Goal: Task Accomplishment & Management: Use online tool/utility

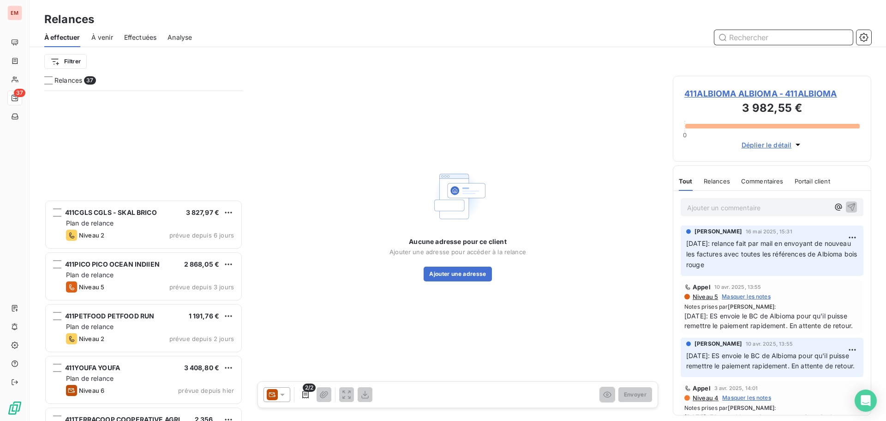
scroll to position [1583, 0]
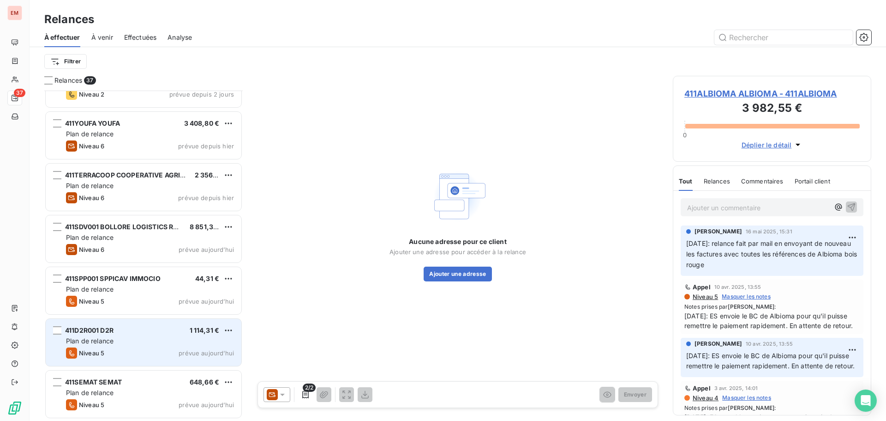
click at [112, 337] on span "Plan de relance" at bounding box center [90, 341] width 48 height 8
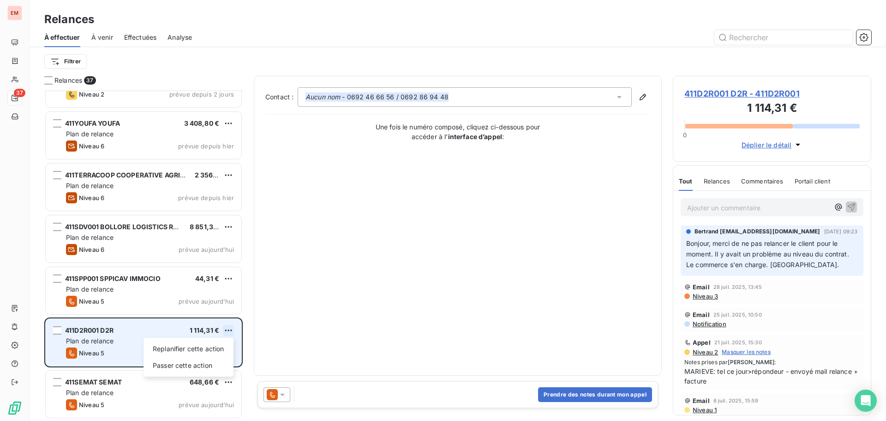
click at [229, 330] on html "EM 37 Relances À effectuer À venir Effectuées Analyse Filtrer Relances 37 411PI…" at bounding box center [443, 210] width 886 height 421
click at [177, 348] on div "Replanifier cette action" at bounding box center [188, 348] width 83 height 15
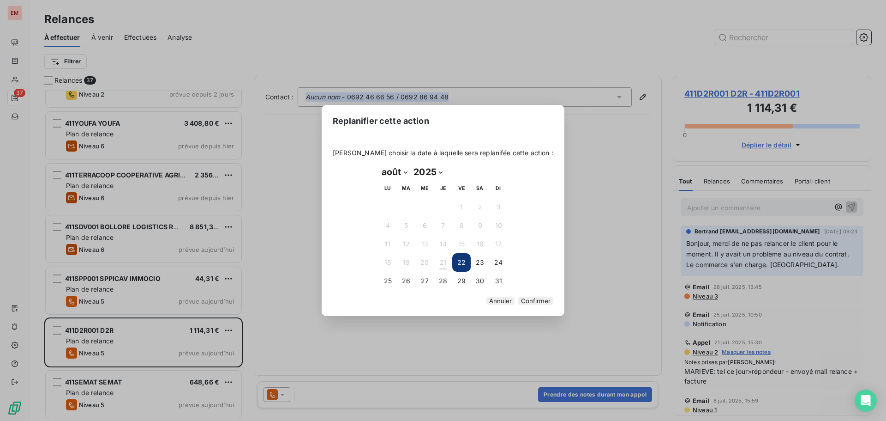
click at [397, 168] on select "janvier février mars avril mai juin juillet août septembre octobre novembre déc…" at bounding box center [395, 171] width 32 height 15
select select "8"
click at [379, 164] on select "janvier février mars avril mai juin juillet août septembre octobre novembre déc…" at bounding box center [395, 171] width 32 height 15
click at [387, 204] on button "1" at bounding box center [388, 207] width 18 height 18
click at [518, 298] on button "Confirmer" at bounding box center [535, 300] width 35 height 8
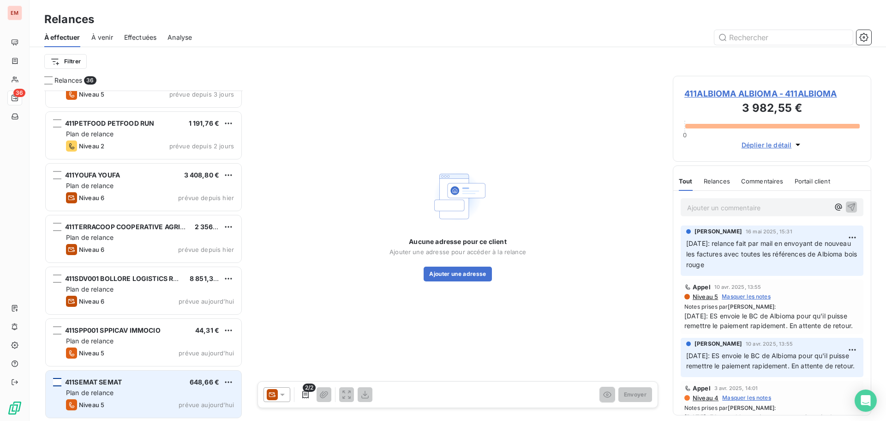
scroll to position [1531, 0]
click at [90, 380] on span "411SEMAT SEMAT" at bounding box center [93, 382] width 57 height 8
